Goal: Transaction & Acquisition: Purchase product/service

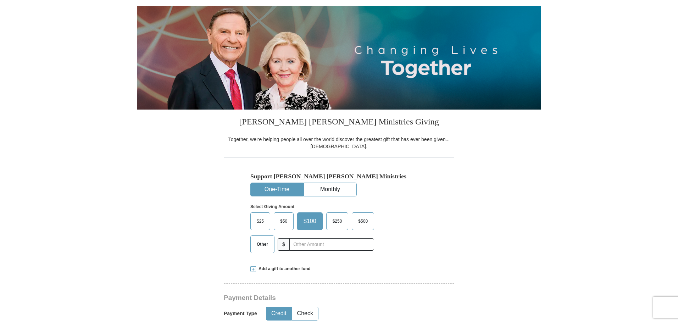
scroll to position [71, 0]
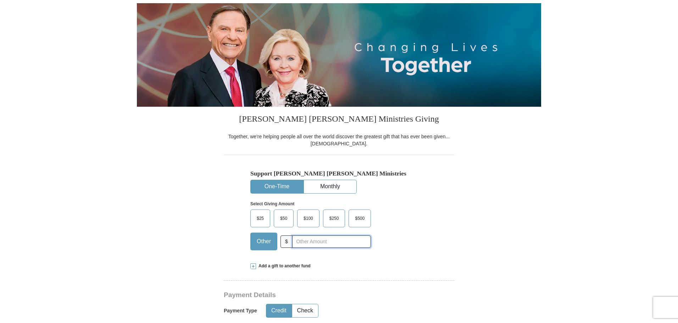
click at [303, 242] on input "text" at bounding box center [331, 242] width 79 height 12
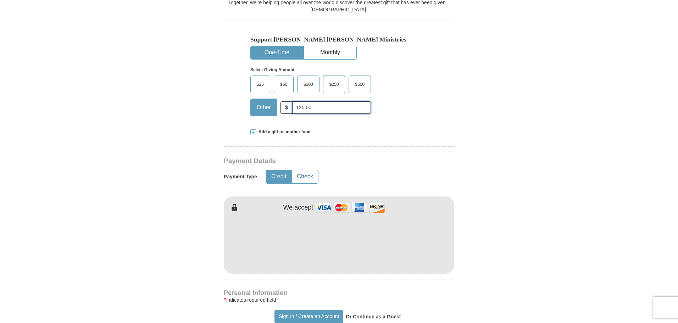
scroll to position [248, 0]
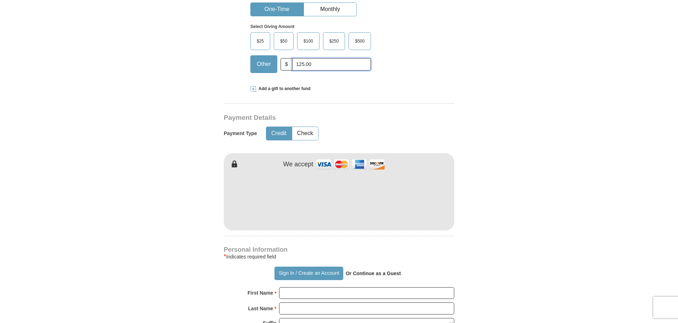
type input "125.00"
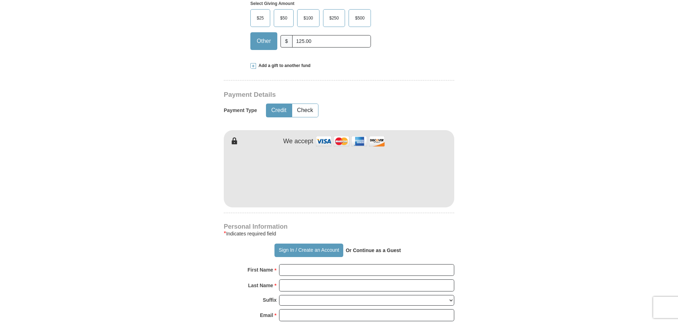
scroll to position [284, 0]
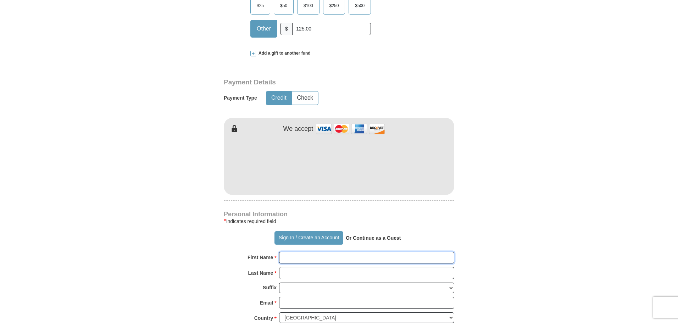
click at [288, 262] on input "First Name *" at bounding box center [366, 258] width 175 height 12
type input "l"
type input "Losmin"
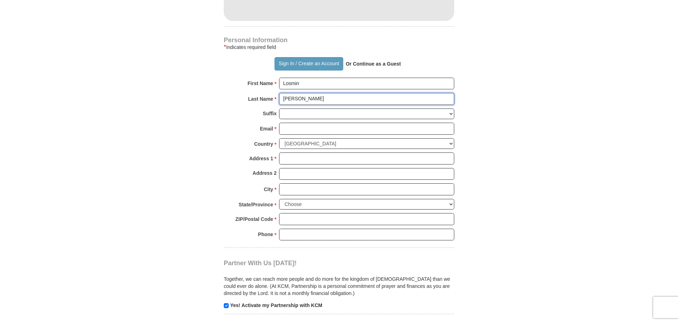
scroll to position [461, 0]
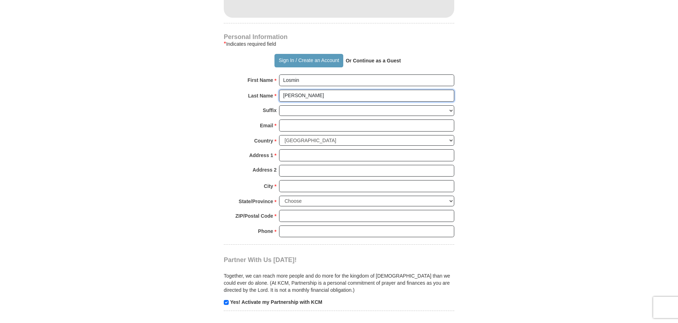
type input "[PERSON_NAME]"
click at [301, 112] on select "[PERSON_NAME] I II III IV V VI" at bounding box center [366, 110] width 175 height 11
click at [228, 112] on div "Suffix [PERSON_NAME] I II III IV V VI" at bounding box center [339, 112] width 231 height 15
click at [294, 126] on input "Email *" at bounding box center [366, 126] width 175 height 12
type input "[EMAIL_ADDRESS][DOMAIN_NAME]"
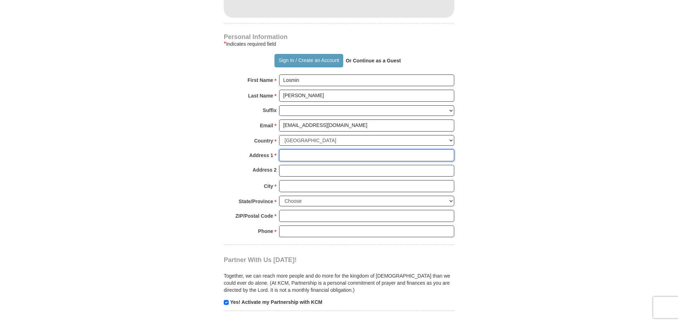
type input "[STREET_ADDRESS][PERSON_NAME]"
type input "[PERSON_NAME]"
select select "NH"
type input "03861"
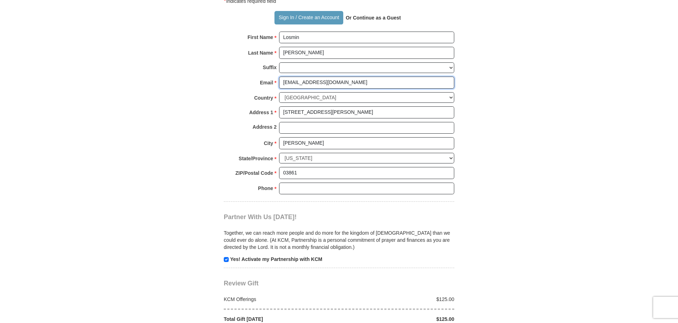
scroll to position [568, 0]
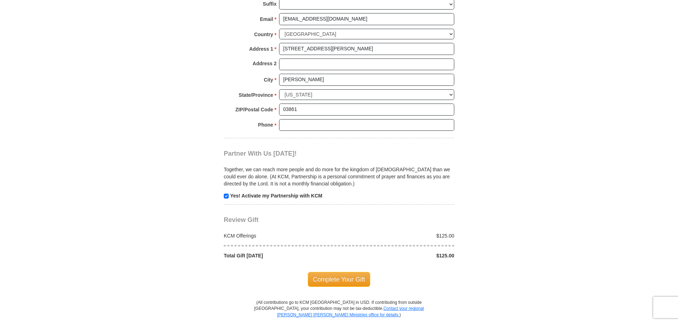
click at [292, 135] on div at bounding box center [339, 136] width 231 height 4
click at [291, 128] on input "Phone * *" at bounding box center [366, 125] width 175 height 12
type input "3059623681"
click at [228, 198] on input "checkbox" at bounding box center [226, 196] width 5 height 5
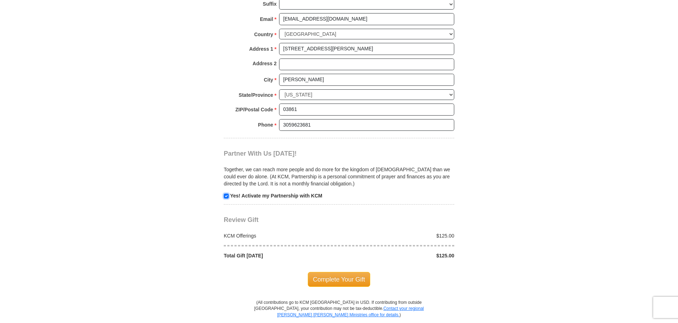
checkbox input "false"
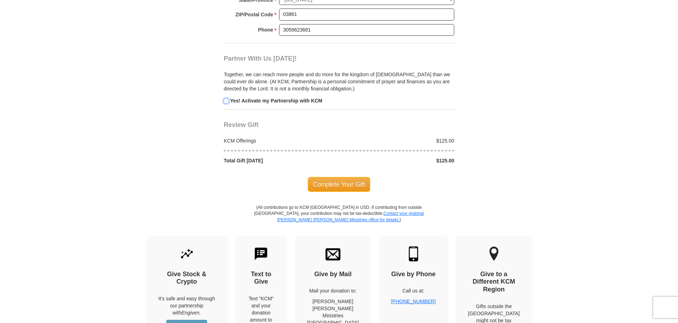
scroll to position [674, 0]
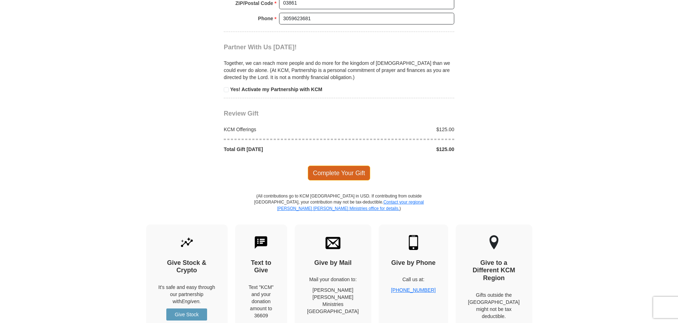
click at [336, 171] on span "Complete Your Gift" at bounding box center [339, 173] width 63 height 15
